Goal: Task Accomplishment & Management: Manage account settings

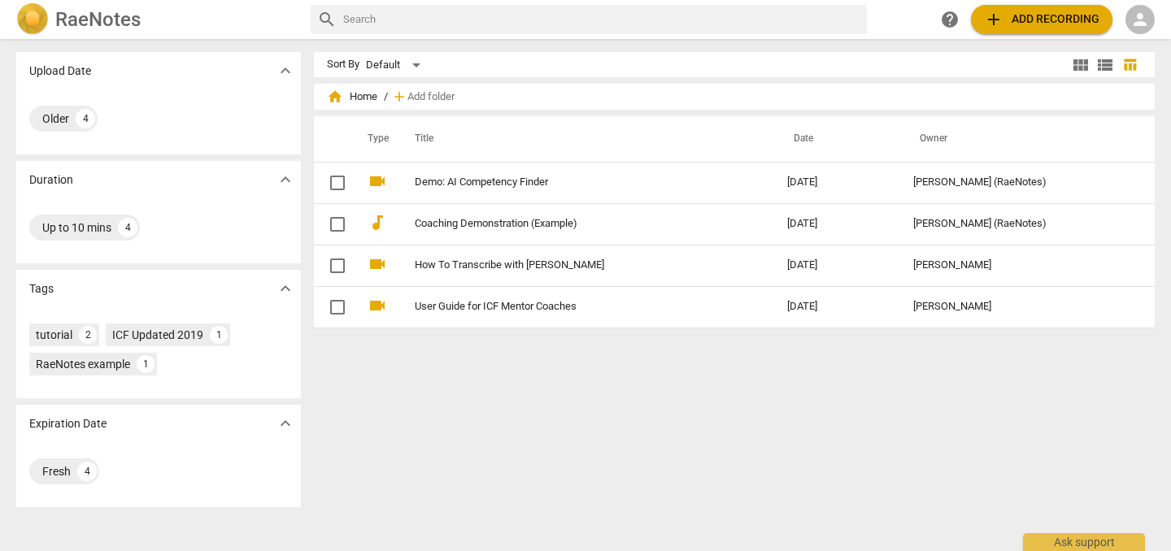
click at [1136, 11] on span "person" at bounding box center [1140, 20] width 20 height 20
click at [1136, 40] on li "Login" at bounding box center [1129, 39] width 59 height 39
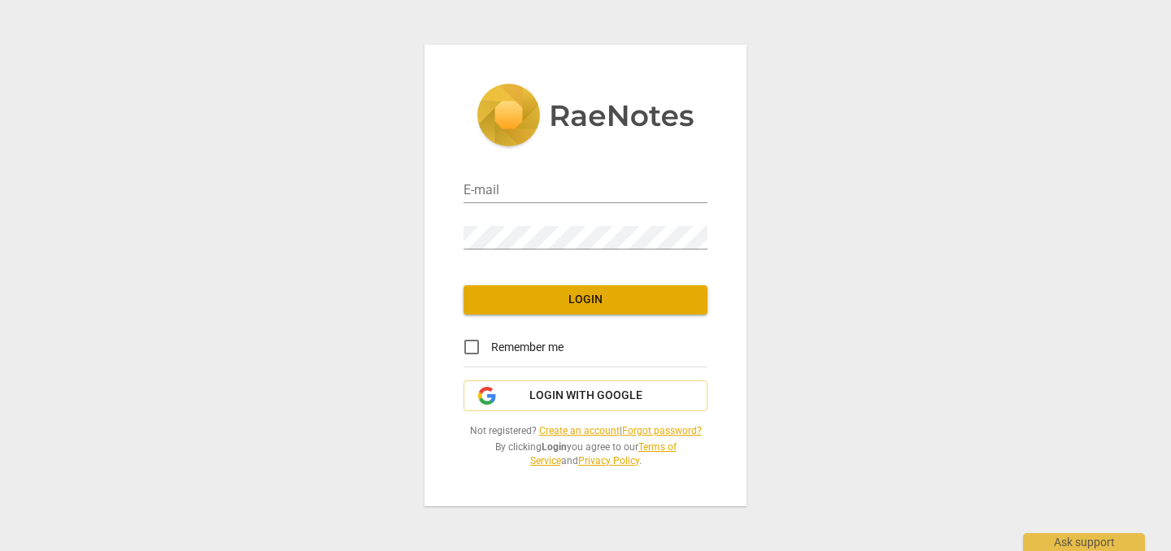
type input "[PERSON_NAME][EMAIL_ADDRESS][DOMAIN_NAME]"
click at [583, 293] on span "Login" at bounding box center [585, 300] width 218 height 16
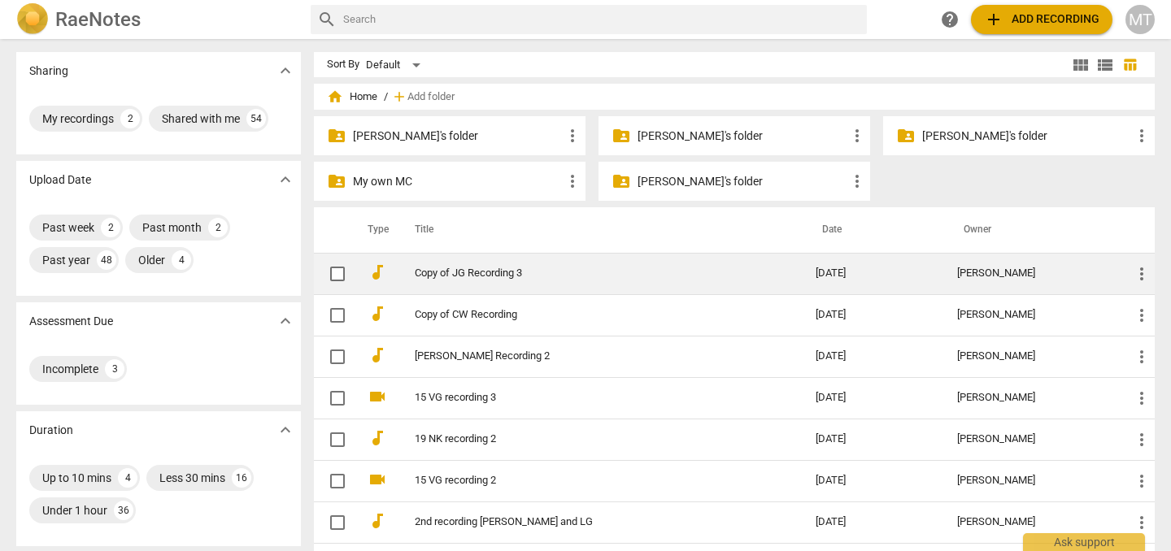
click at [483, 276] on link "Copy of JG Recording 3" at bounding box center [586, 273] width 342 height 12
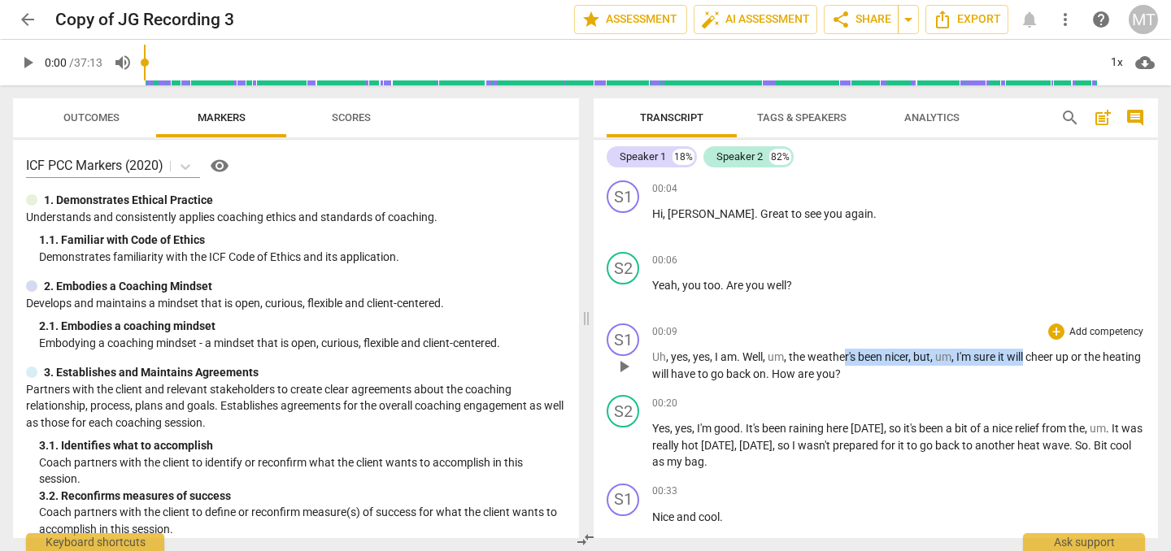
drag, startPoint x: 848, startPoint y: 358, endPoint x: 1037, endPoint y: 352, distance: 189.5
click at [1034, 353] on p "Uh , yes , yes , I am . Well , um , the weather's been nicer , but , um , I'm s…" at bounding box center [898, 365] width 493 height 33
click at [1044, 342] on div "+" at bounding box center [1047, 336] width 16 height 16
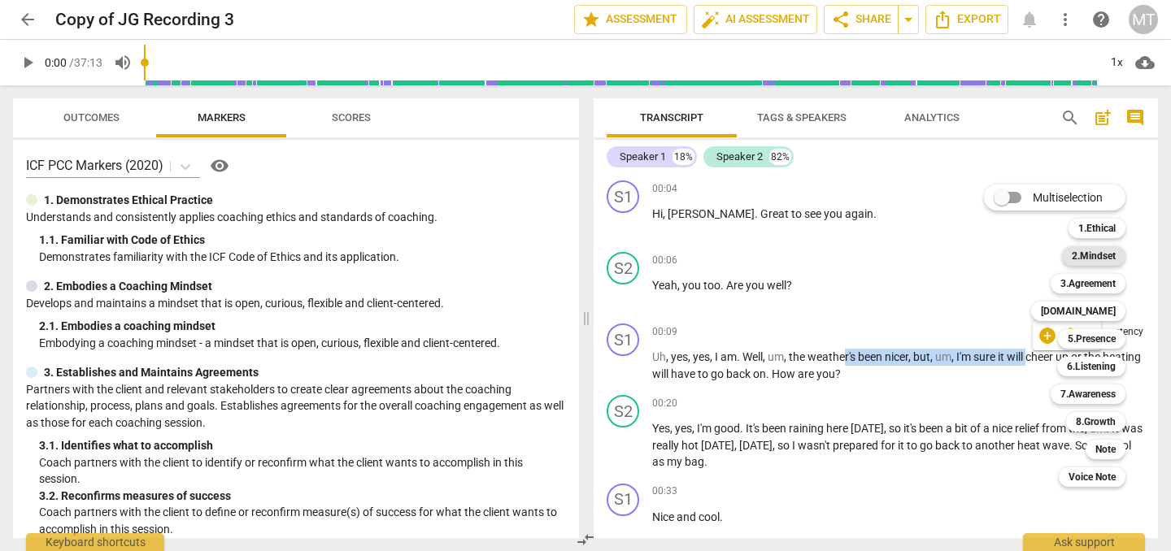
click at [1097, 259] on b "2.Mindset" at bounding box center [1093, 256] width 44 height 20
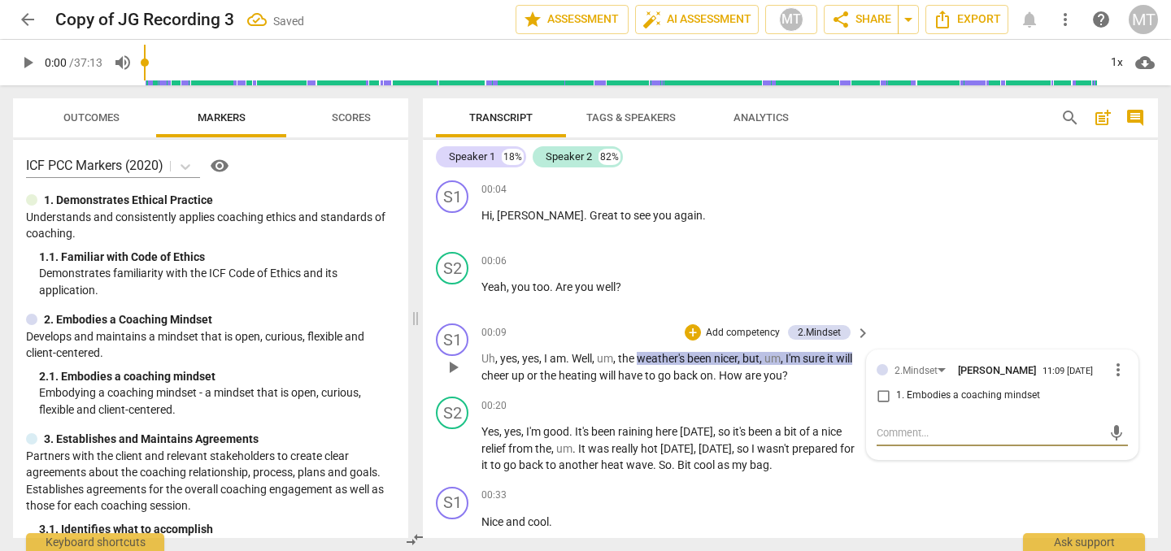
click at [1108, 361] on span "more_vert" at bounding box center [1118, 370] width 20 height 20
click at [1119, 405] on li "Delete" at bounding box center [1129, 400] width 56 height 31
